Goal: Navigation & Orientation: Find specific page/section

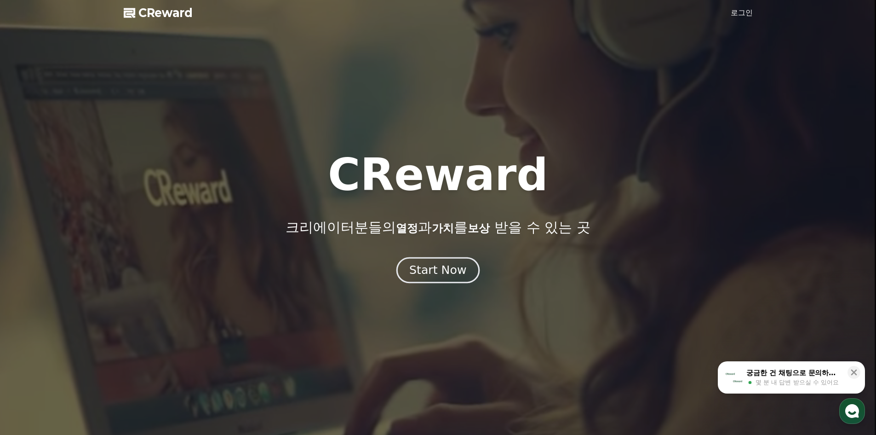
click at [447, 271] on div "Start Now" at bounding box center [437, 270] width 57 height 16
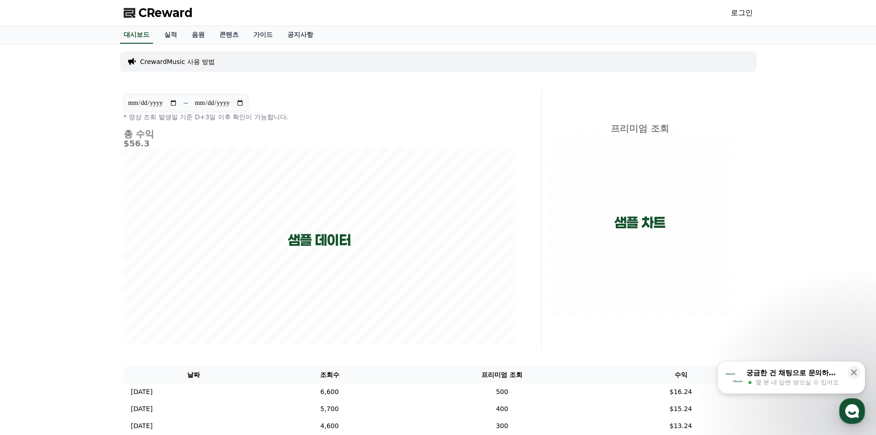
click at [747, 14] on link "로그인" at bounding box center [742, 12] width 22 height 11
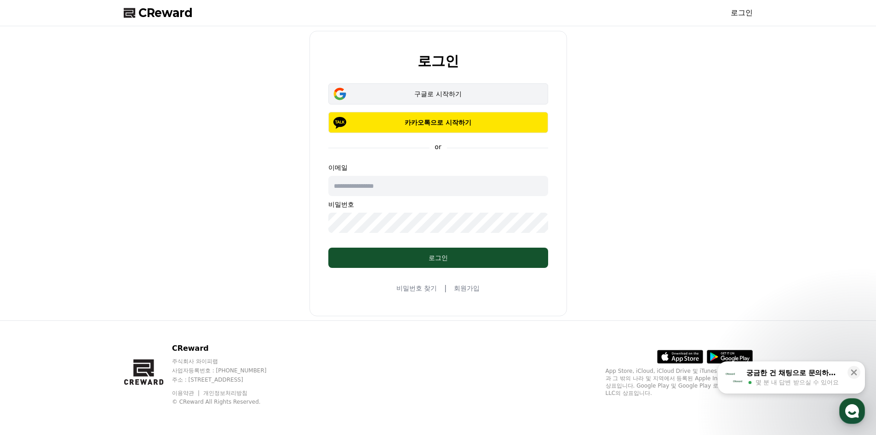
click at [442, 92] on div "구글로 시작하기" at bounding box center [438, 93] width 193 height 9
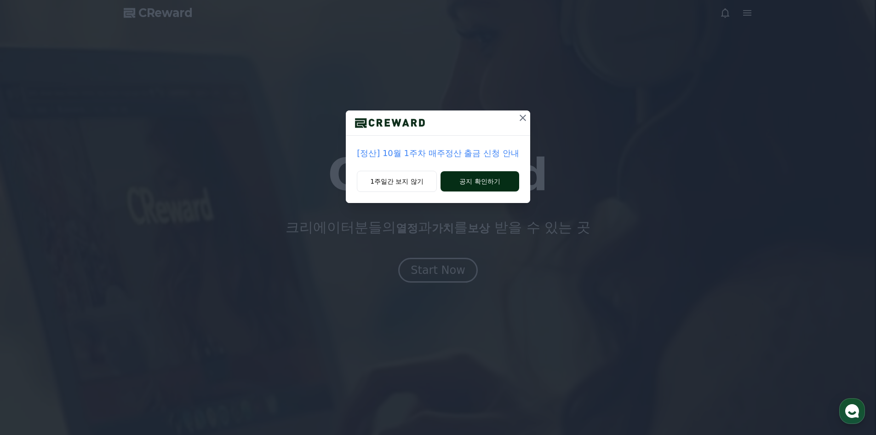
click at [475, 186] on button "공지 확인하기" at bounding box center [480, 181] width 79 height 20
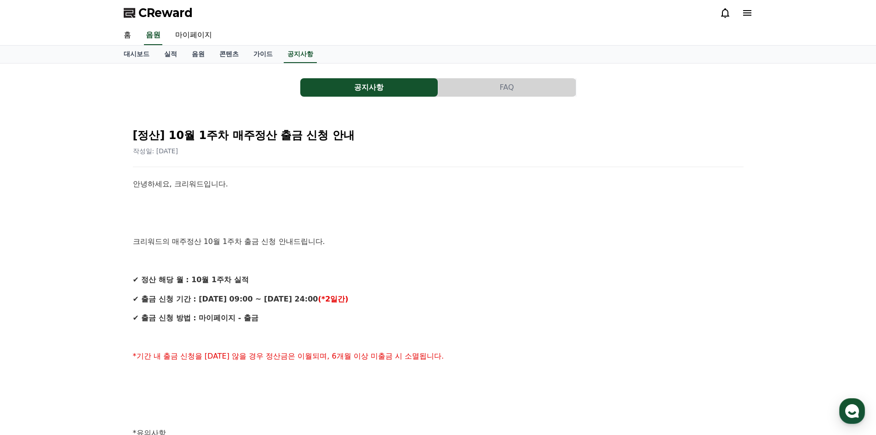
drag, startPoint x: 612, startPoint y: 224, endPoint x: 590, endPoint y: 217, distance: 23.1
click at [612, 224] on p at bounding box center [438, 222] width 611 height 12
click at [608, 196] on div "안녕하세요, 크리워드입니다. 크리워드의 매주정산 10월 1주차 출금 신청 안내드립니다. ✔ 정산 해당 월 : 10월 1주차 실적 ✔ 출금 신청…" at bounding box center [438, 442] width 611 height 529
click at [128, 32] on link "홈" at bounding box center [127, 35] width 22 height 19
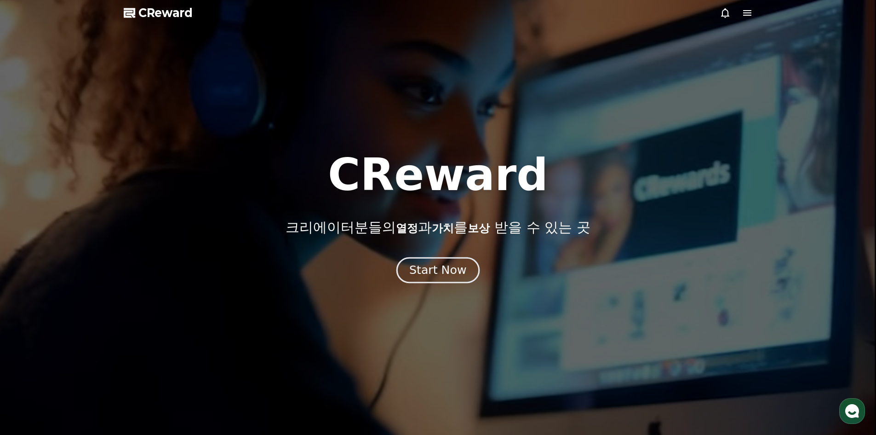
click at [439, 267] on div "Start Now" at bounding box center [437, 270] width 57 height 16
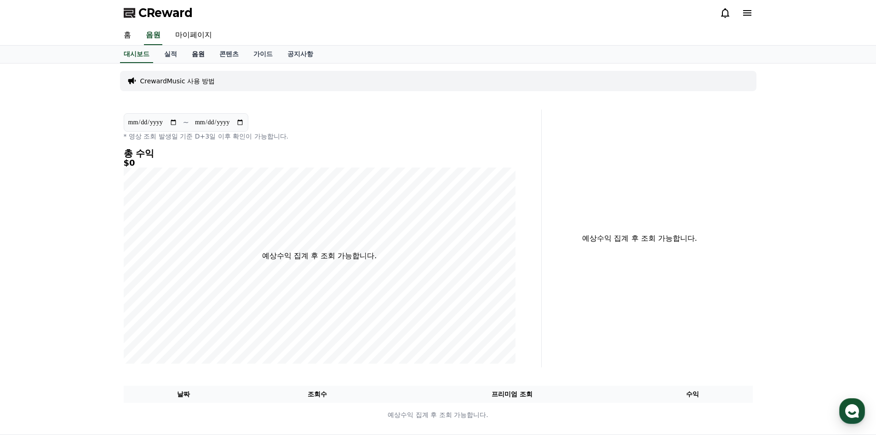
click at [198, 53] on link "음원" at bounding box center [198, 54] width 28 height 17
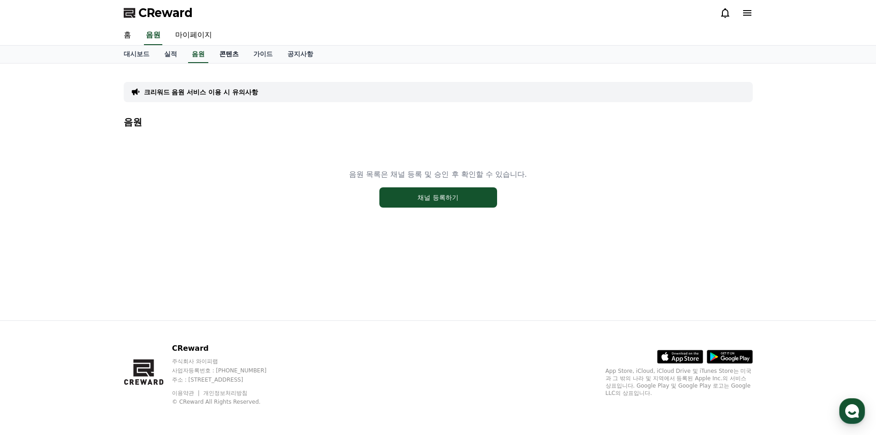
click at [235, 57] on link "콘텐츠" at bounding box center [229, 54] width 34 height 17
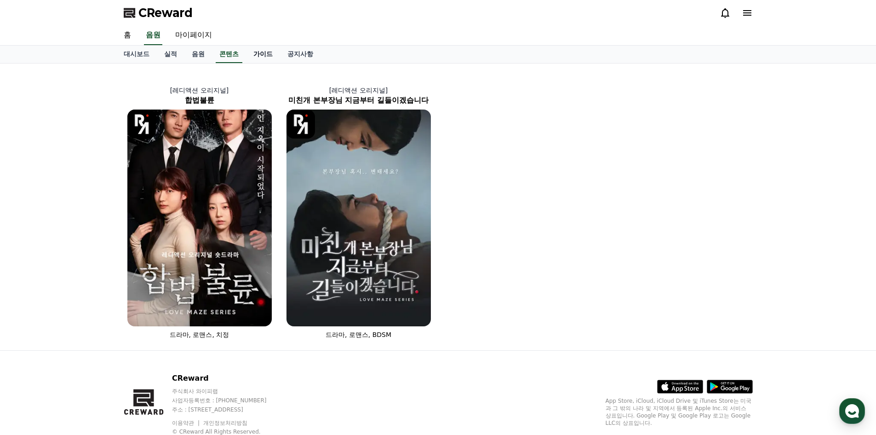
click at [268, 56] on link "가이드" at bounding box center [263, 54] width 34 height 17
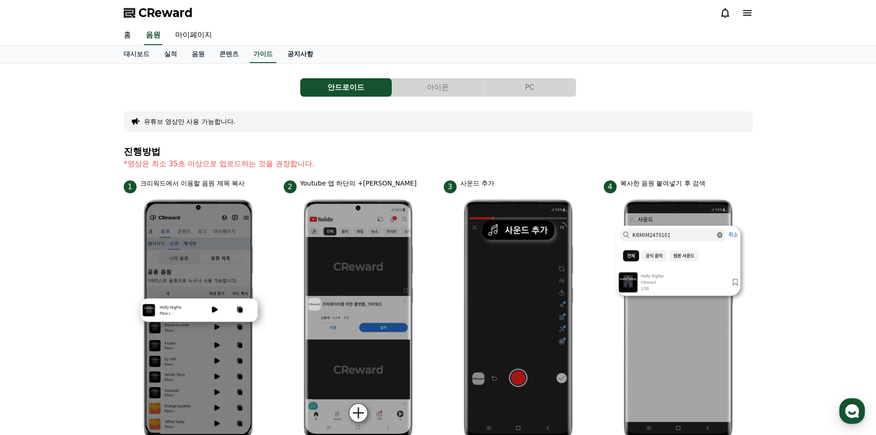
click at [296, 55] on link "공지사항" at bounding box center [300, 54] width 40 height 17
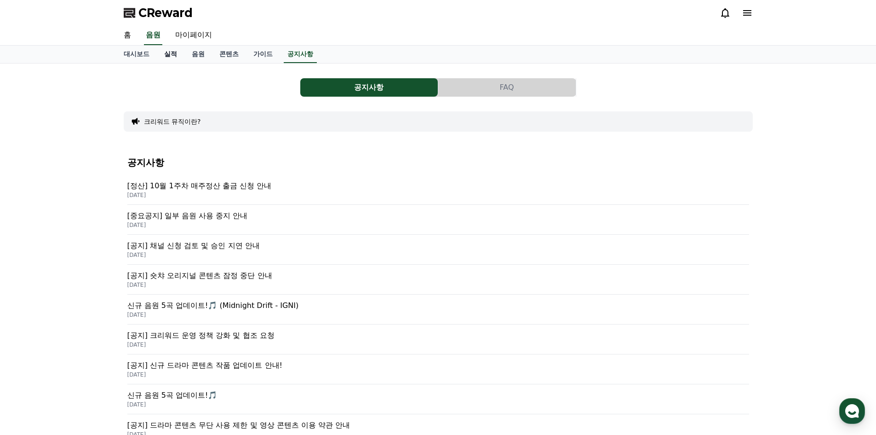
click at [172, 56] on link "실적" at bounding box center [171, 54] width 28 height 17
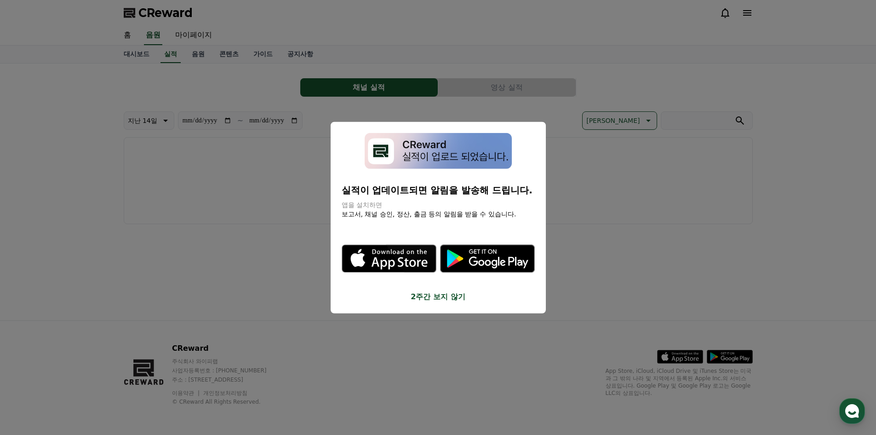
click at [137, 57] on button "close modal" at bounding box center [438, 217] width 876 height 435
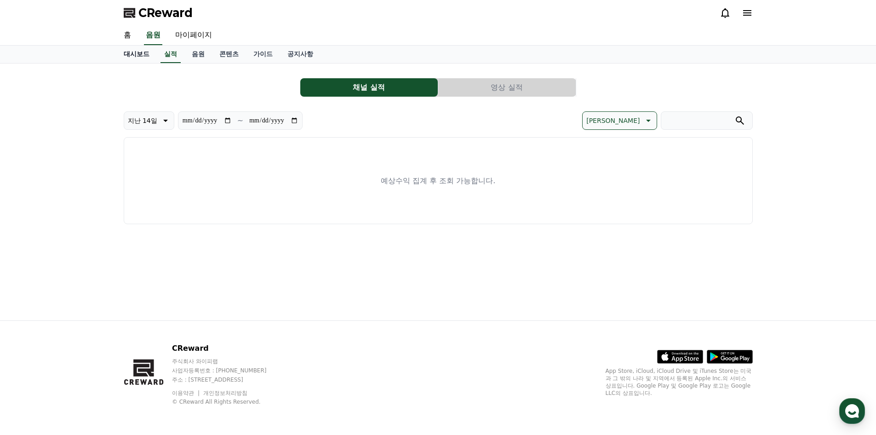
click at [137, 55] on link "대시보드" at bounding box center [136, 54] width 40 height 17
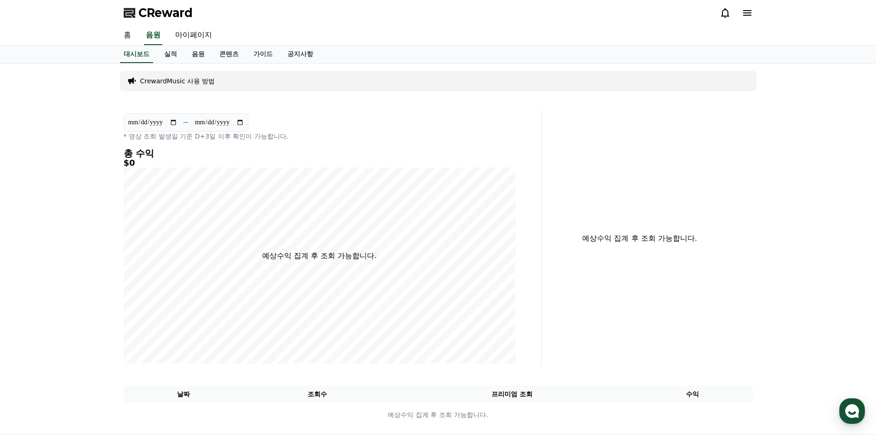
click at [126, 37] on link "홈" at bounding box center [127, 35] width 22 height 19
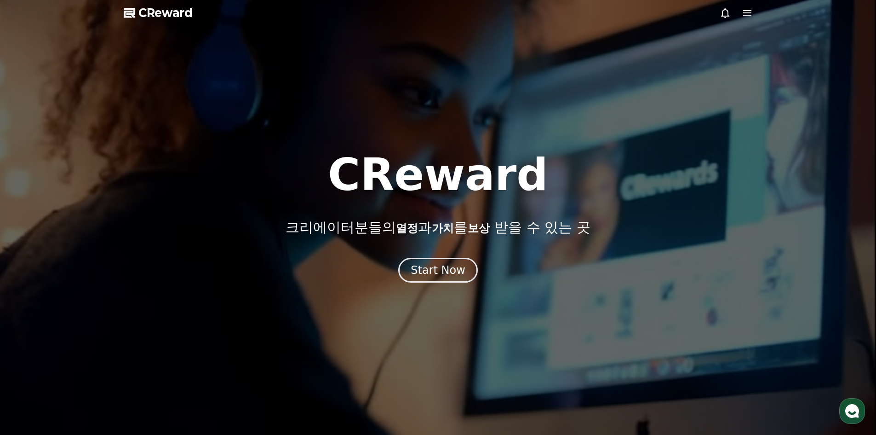
click at [744, 11] on icon at bounding box center [747, 13] width 8 height 6
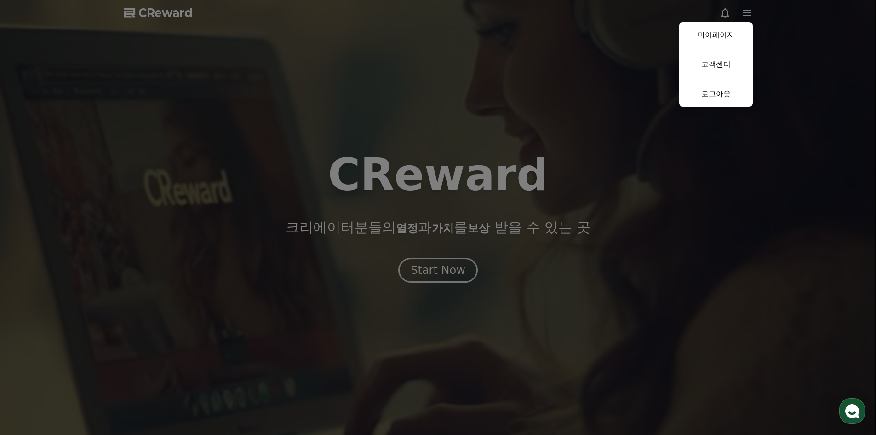
click at [756, 92] on button "close" at bounding box center [438, 217] width 876 height 435
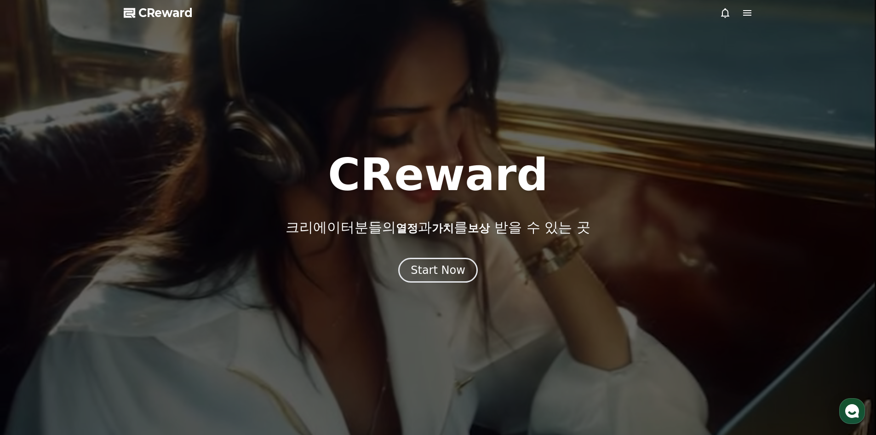
click at [747, 10] on icon at bounding box center [747, 13] width 8 height 6
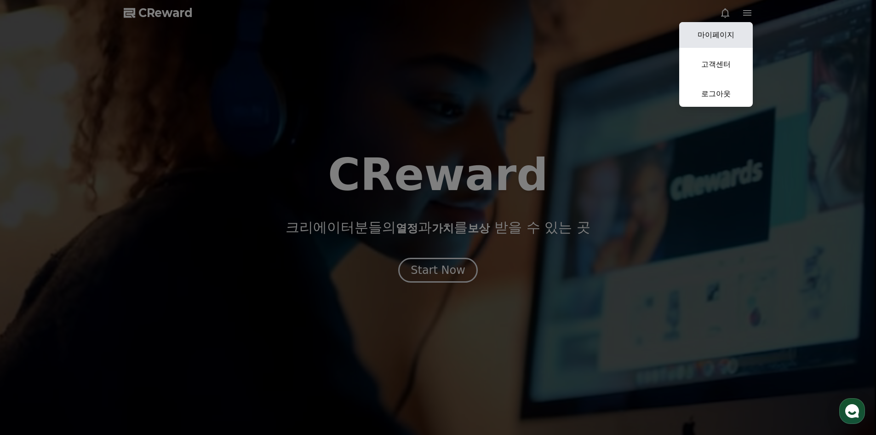
click at [737, 35] on link "마이페이지" at bounding box center [716, 35] width 74 height 26
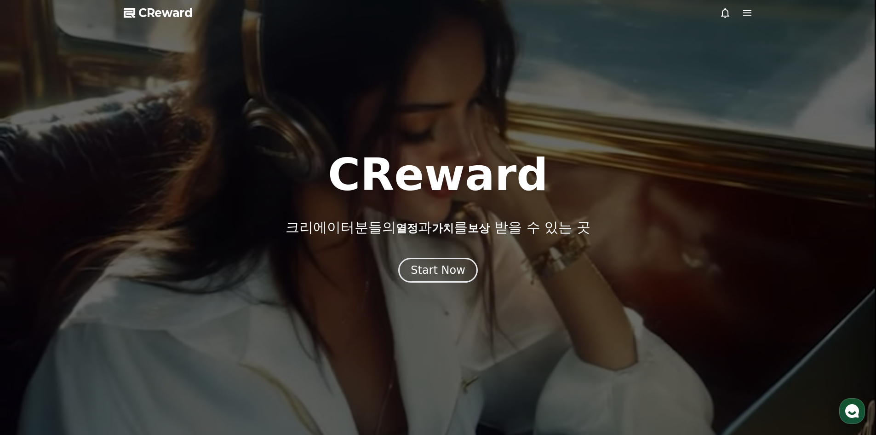
select select "**********"
